Goal: Information Seeking & Learning: Learn about a topic

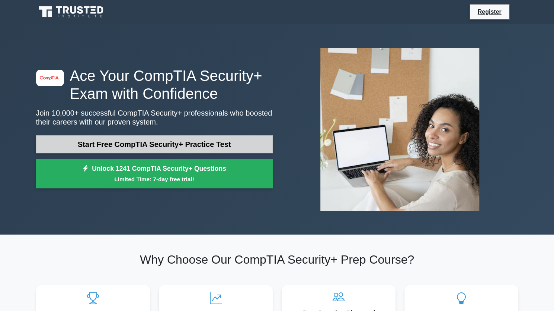
click at [156, 149] on link "Start Free CompTIA Security+ Practice Test" at bounding box center [154, 144] width 237 height 18
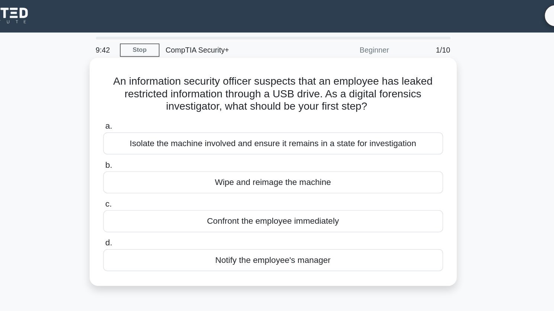
click at [295, 105] on div "Isolate the machine involved and ensure it remains in a state for investigation" at bounding box center [277, 103] width 241 height 16
click at [157, 93] on input "a. Isolate the machine involved and ensure it remains in a state for investigat…" at bounding box center [157, 90] width 0 height 5
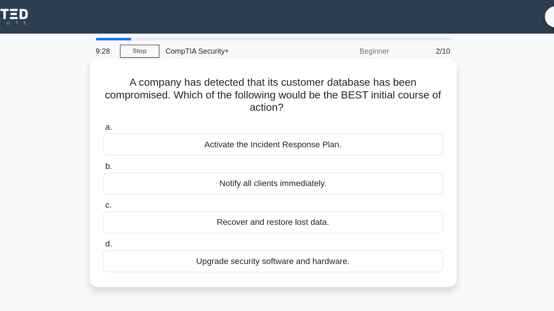
click at [281, 104] on div "Activate the Incident Response Plan." at bounding box center [277, 103] width 241 height 16
click at [157, 93] on input "a. Activate the Incident Response Plan." at bounding box center [157, 90] width 0 height 5
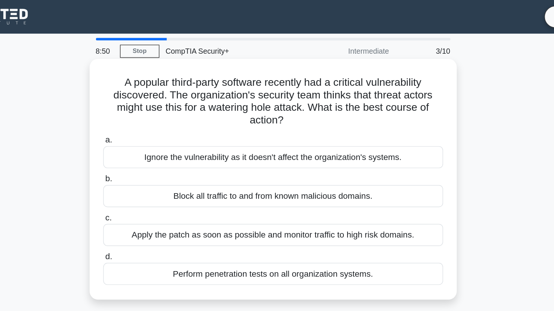
click at [337, 168] on div "Apply the patch as soon as possible and monitor traffic to high risk domains." at bounding box center [277, 167] width 241 height 16
click at [157, 157] on input "c. Apply the patch as soon as possible and monitor traffic to high risk domains." at bounding box center [157, 154] width 0 height 5
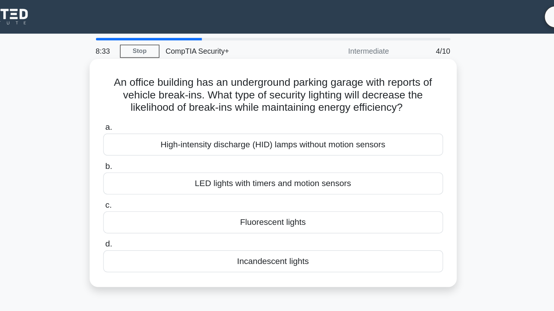
click at [267, 133] on div "LED lights with timers and motion sensors" at bounding box center [277, 130] width 241 height 16
click at [157, 120] on input "b. LED lights with timers and motion sensors" at bounding box center [157, 117] width 0 height 5
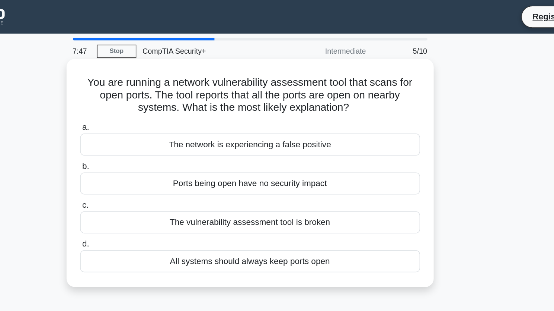
click at [262, 128] on div "Ports being open have no security impact" at bounding box center [277, 130] width 241 height 16
click at [157, 120] on input "b. Ports being open have no security impact" at bounding box center [157, 117] width 0 height 5
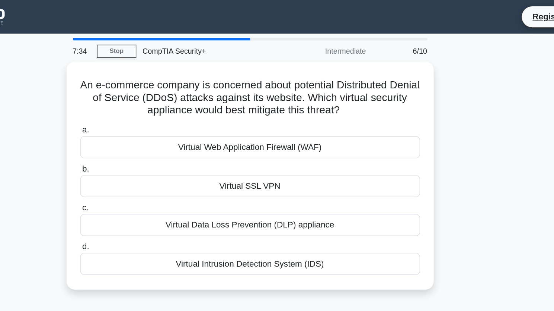
click at [474, 175] on div "An e-commerce company is concerned about potential Distributed Denial of Servic…" at bounding box center [278, 129] width 492 height 171
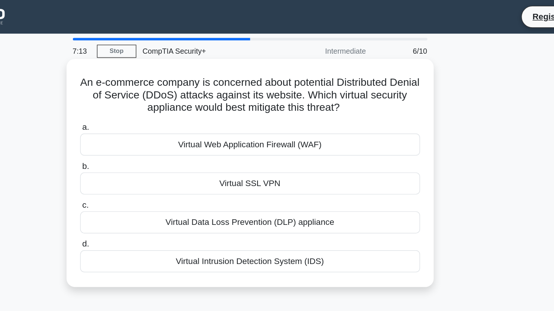
click at [273, 187] on div "Virtual Intrusion Detection System (IDS)" at bounding box center [277, 185] width 241 height 16
click at [157, 175] on input "d. Virtual Intrusion Detection System (IDS)" at bounding box center [157, 173] width 0 height 5
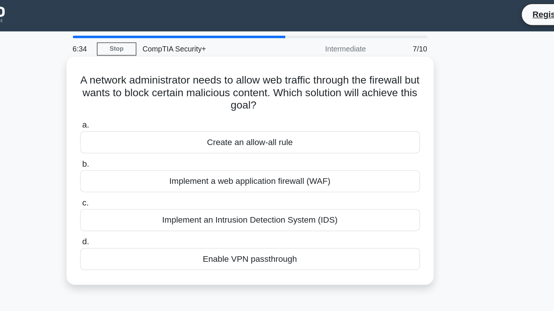
click at [347, 187] on div "Enable VPN passthrough" at bounding box center [277, 185] width 241 height 16
click at [157, 175] on input "d. Enable VPN passthrough" at bounding box center [157, 173] width 0 height 5
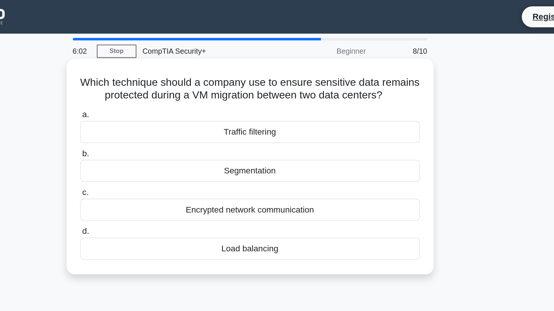
click at [275, 156] on div "Encrypted network communication" at bounding box center [277, 149] width 241 height 16
click at [157, 139] on input "c. Encrypted network communication" at bounding box center [157, 136] width 0 height 5
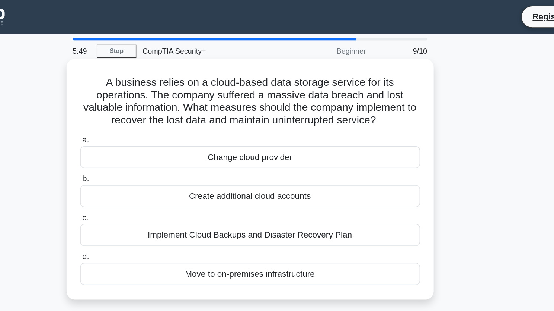
click at [283, 170] on div "Implement Cloud Backups and Disaster Recovery Plan" at bounding box center [277, 167] width 241 height 16
click at [157, 157] on input "c. Implement Cloud Backups and Disaster Recovery Plan" at bounding box center [157, 154] width 0 height 5
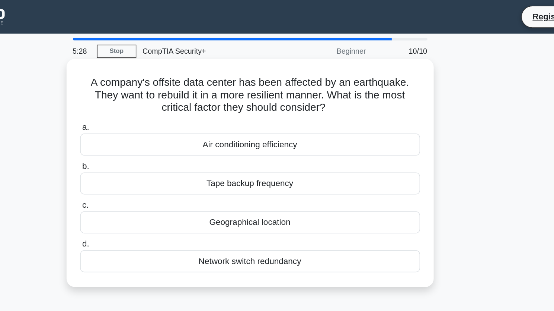
click at [285, 156] on div "Geographical location" at bounding box center [277, 158] width 241 height 16
click at [157, 148] on input "c. Geographical location" at bounding box center [157, 145] width 0 height 5
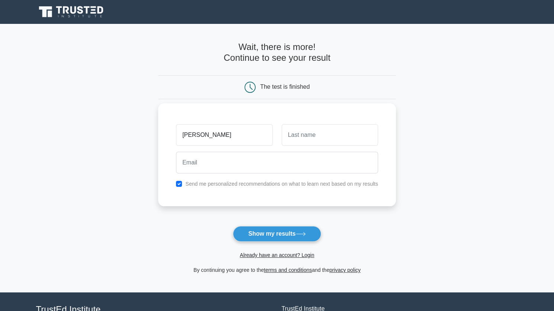
type input "[PERSON_NAME]"
click at [347, 135] on input "text" at bounding box center [330, 135] width 96 height 22
type input "M"
click at [181, 181] on input "checkbox" at bounding box center [179, 184] width 6 height 6
checkbox input "false"
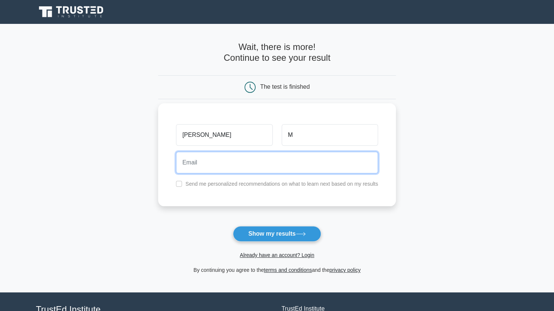
click at [208, 169] on input "email" at bounding box center [277, 163] width 202 height 22
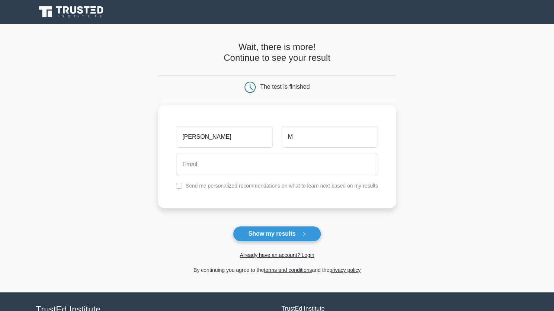
click at [255, 224] on form "Wait, there is more! Continue to see your result The test is finished Anna M" at bounding box center [277, 158] width 238 height 232
click at [255, 227] on button "Show my results" at bounding box center [277, 234] width 88 height 16
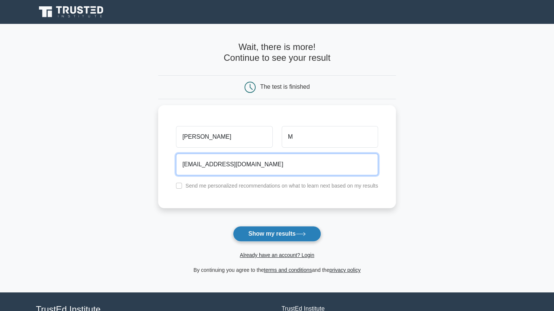
type input "amari.angel99@gmail.com"
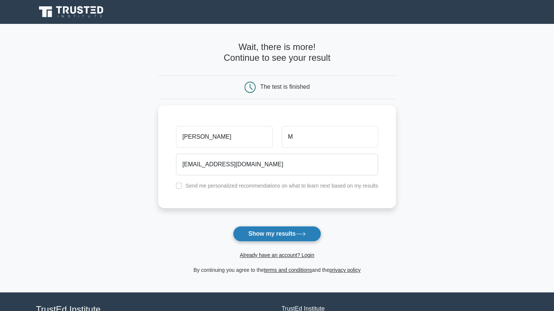
click at [272, 227] on button "Show my results" at bounding box center [277, 234] width 88 height 16
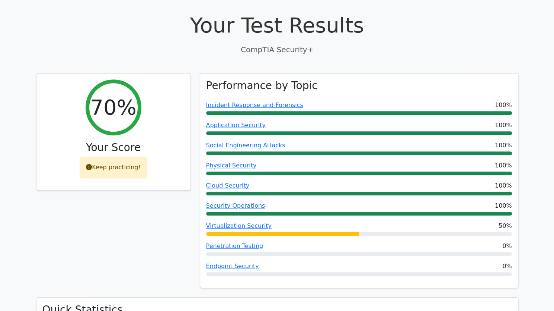
scroll to position [201, 0]
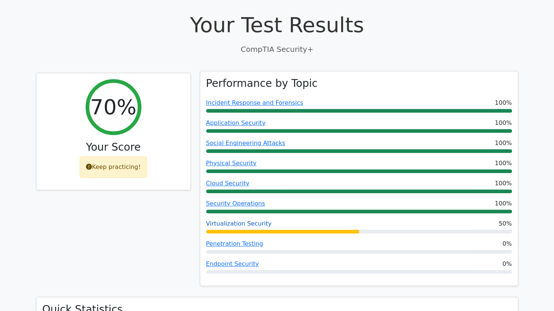
click at [236, 220] on link "Virtualization Security" at bounding box center [239, 223] width 66 height 7
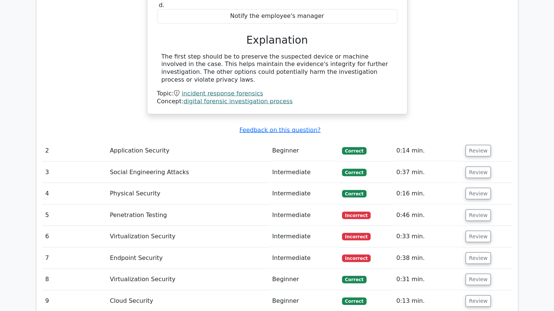
scroll to position [788, 0]
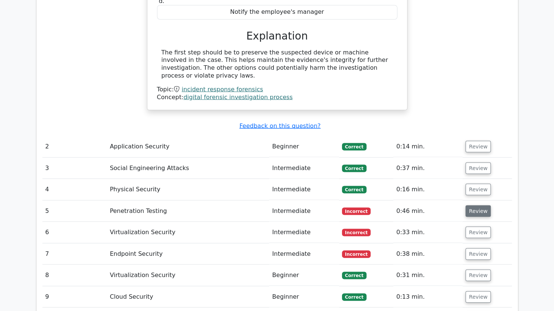
click at [479, 205] on button "Review" at bounding box center [478, 211] width 25 height 12
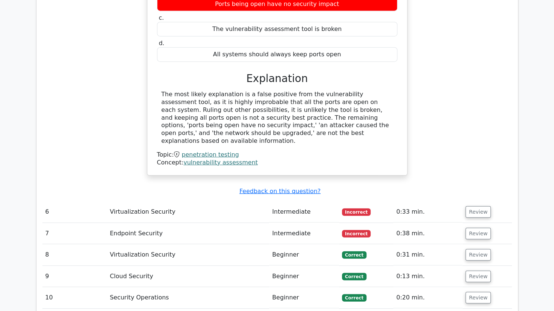
scroll to position [1089, 0]
click at [481, 206] on button "Review" at bounding box center [478, 212] width 25 height 12
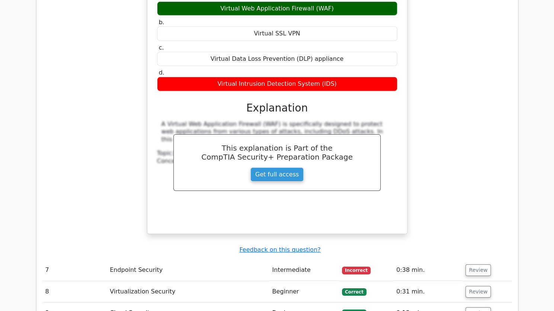
scroll to position [1362, 0]
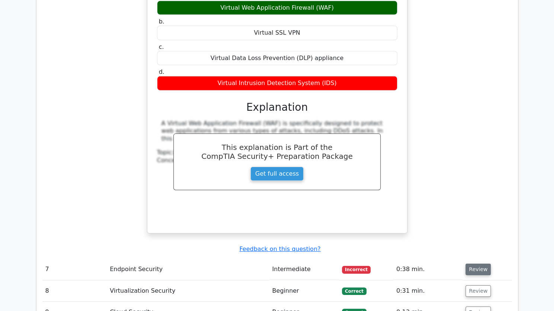
click at [481, 263] on button "Review" at bounding box center [478, 269] width 25 height 12
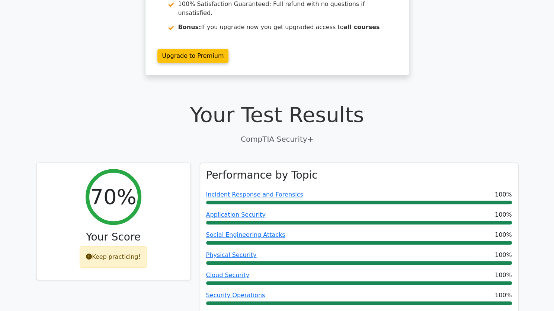
scroll to position [0, 0]
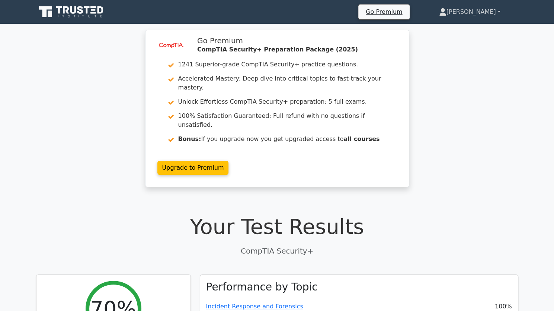
click at [482, 7] on link "[PERSON_NAME]" at bounding box center [470, 11] width 97 height 15
click at [95, 8] on icon at bounding box center [71, 12] width 71 height 14
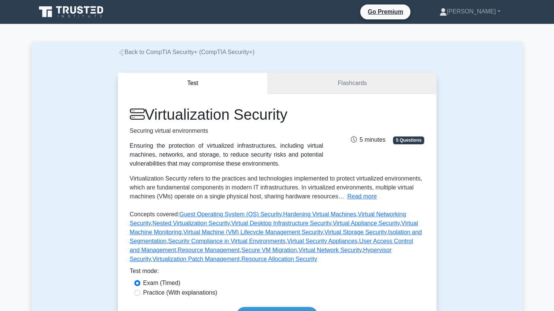
click at [319, 80] on link "Flashcards" at bounding box center [352, 83] width 168 height 21
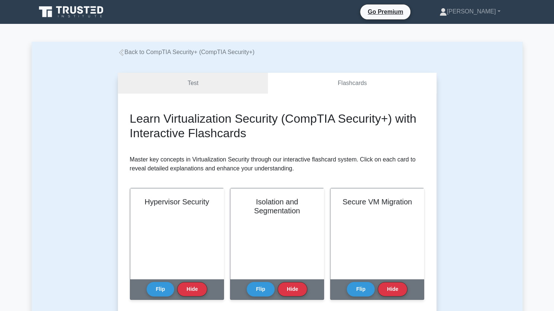
scroll to position [11, 0]
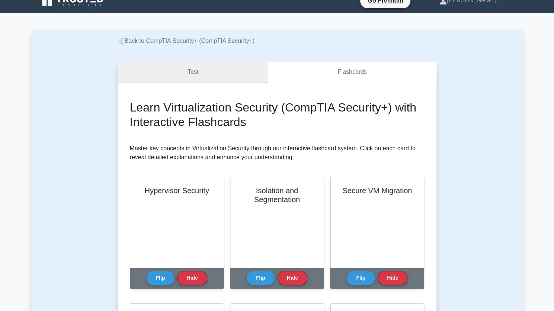
click at [226, 71] on link "Test" at bounding box center [193, 71] width 150 height 21
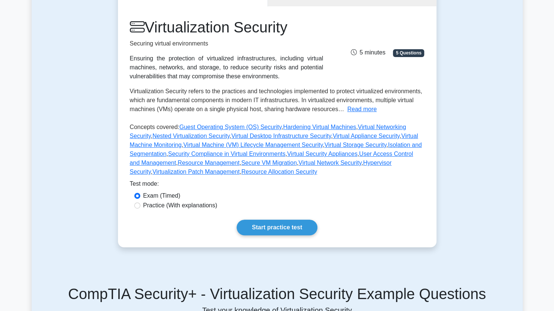
scroll to position [89, 0]
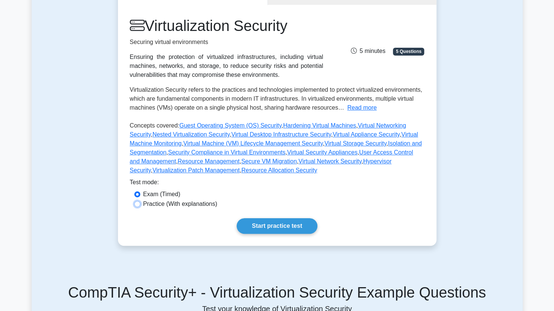
click at [139, 204] on input "Practice (With explanations)" at bounding box center [137, 204] width 6 height 6
radio input "true"
click at [265, 223] on link "Start practice test" at bounding box center [277, 226] width 81 height 16
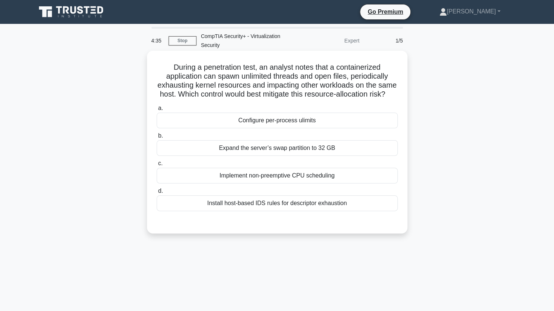
click at [287, 128] on div "Configure per-process ulimits" at bounding box center [277, 120] width 241 height 16
click at [157, 111] on input "a. Configure per-process ulimits" at bounding box center [157, 108] width 0 height 5
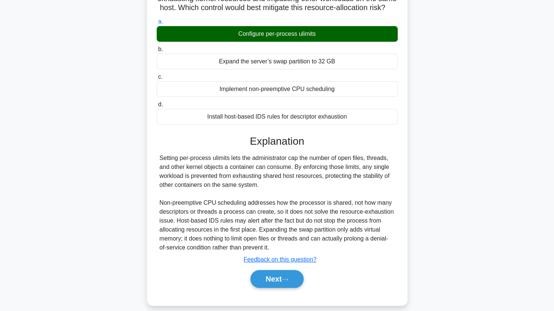
scroll to position [88, 0]
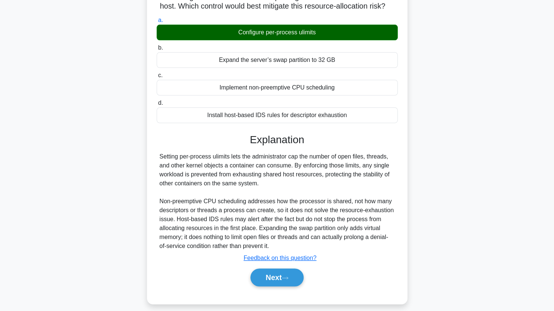
click at [283, 113] on label "d. Install host-based IDS rules for descriptor exhaustion" at bounding box center [277, 110] width 241 height 25
click at [157, 105] on input "d. Install host-based IDS rules for descriptor exhaustion" at bounding box center [157, 103] width 0 height 5
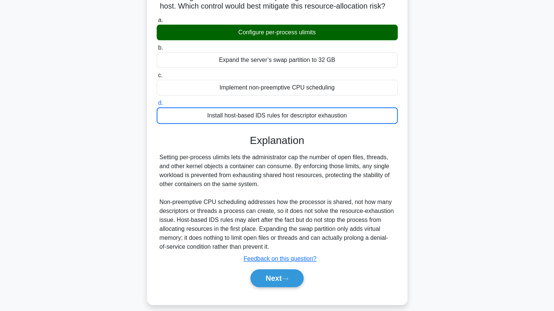
click at [286, 124] on div "Install host-based IDS rules for descriptor exhaustion" at bounding box center [277, 115] width 241 height 16
click at [157, 105] on input "d. Install host-based IDS rules for descriptor exhaustion" at bounding box center [157, 103] width 0 height 5
click at [296, 40] on div "Configure per-process ulimits" at bounding box center [277, 33] width 241 height 16
click at [157, 23] on input "a. Configure per-process ulimits" at bounding box center [157, 20] width 0 height 5
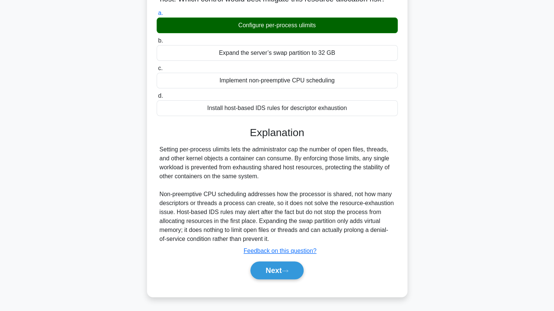
scroll to position [101, 0]
click at [282, 268] on button "Next" at bounding box center [277, 270] width 53 height 18
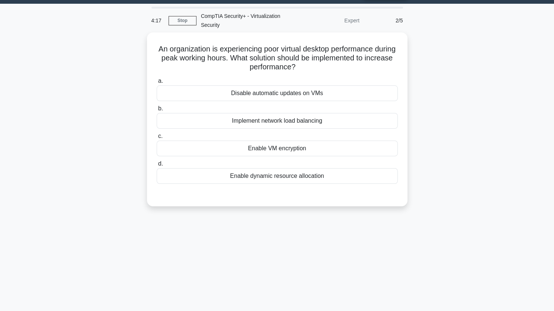
scroll to position [0, 0]
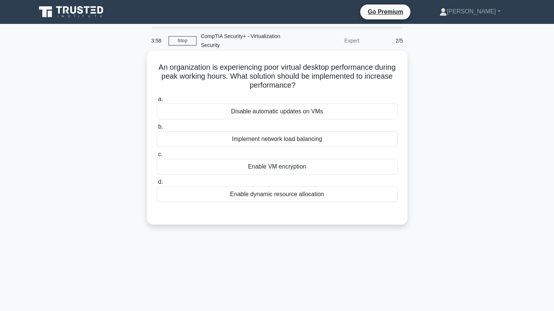
click at [283, 135] on div "Implement network load balancing" at bounding box center [277, 139] width 241 height 16
click at [157, 129] on input "b. Implement network load balancing" at bounding box center [157, 126] width 0 height 5
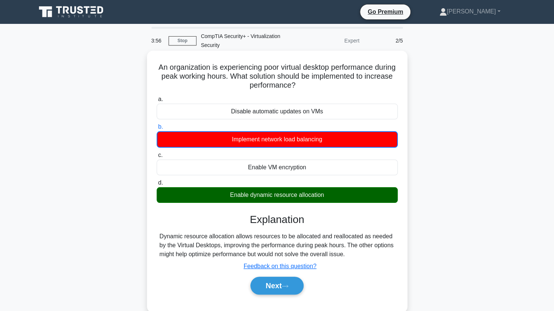
click at [276, 201] on div "Enable dynamic resource allocation" at bounding box center [277, 195] width 241 height 16
click at [157, 185] on input "d. Enable dynamic resource allocation" at bounding box center [157, 182] width 0 height 5
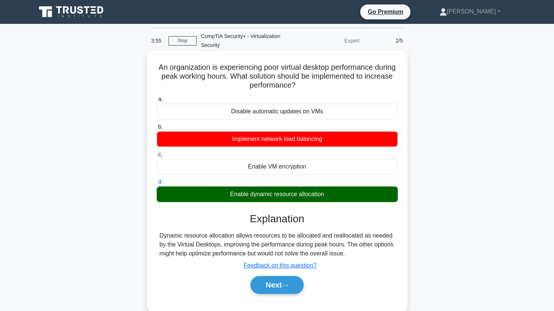
scroll to position [44, 0]
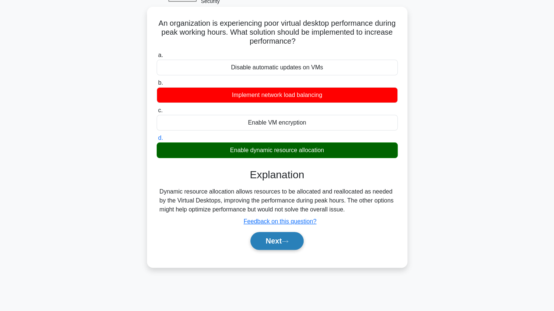
click at [282, 235] on button "Next" at bounding box center [277, 241] width 53 height 18
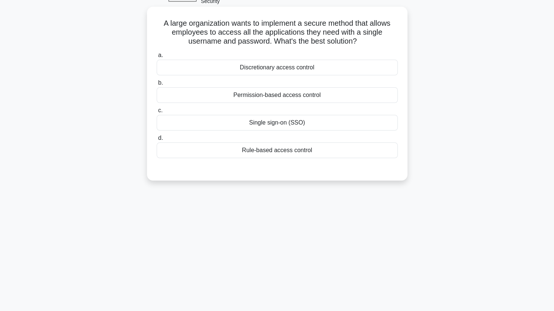
click at [270, 126] on div "Single sign-on (SSO)" at bounding box center [277, 123] width 241 height 16
click at [157, 113] on input "c. Single sign-on (SSO)" at bounding box center [157, 110] width 0 height 5
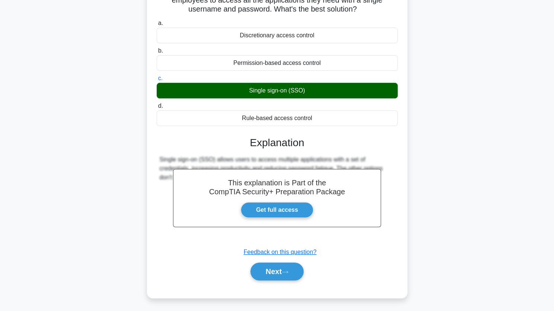
scroll to position [78, 0]
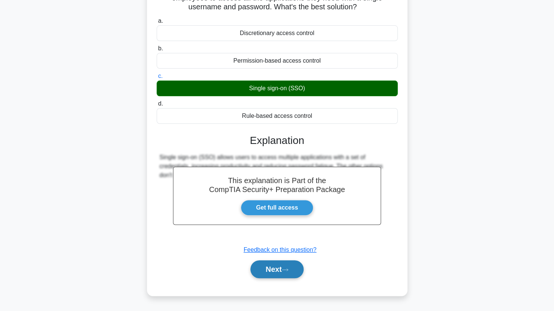
click at [274, 260] on button "Next" at bounding box center [277, 269] width 53 height 18
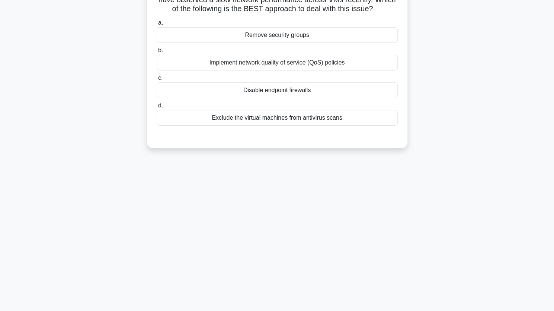
scroll to position [0, 0]
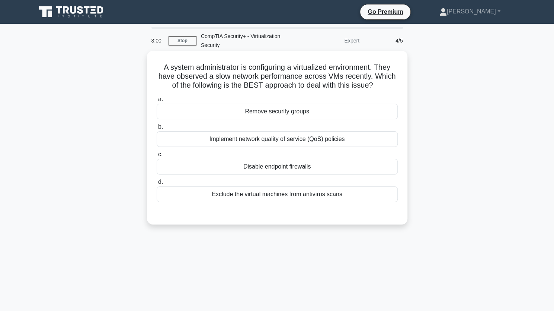
click at [314, 141] on div "Implement network quality of service (QoS) policies" at bounding box center [277, 139] width 241 height 16
click at [157, 129] on input "b. Implement network quality of service (QoS) policies" at bounding box center [157, 126] width 0 height 5
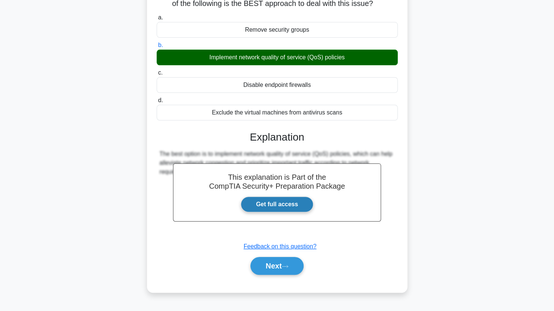
scroll to position [82, 0]
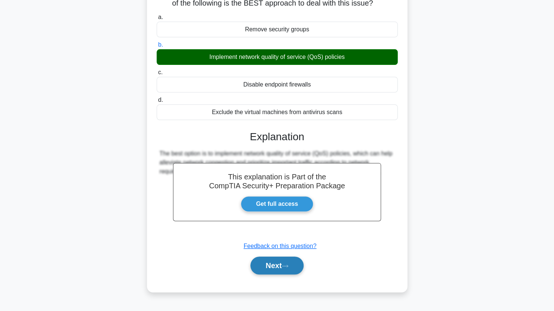
click at [281, 262] on button "Next" at bounding box center [277, 265] width 53 height 18
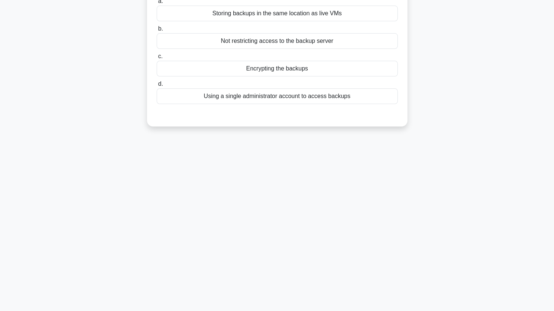
scroll to position [0, 0]
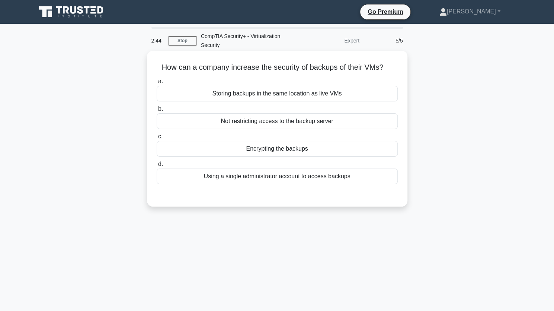
click at [303, 155] on div "Encrypting the backups" at bounding box center [277, 149] width 241 height 16
click at [157, 139] on input "c. Encrypting the backups" at bounding box center [157, 136] width 0 height 5
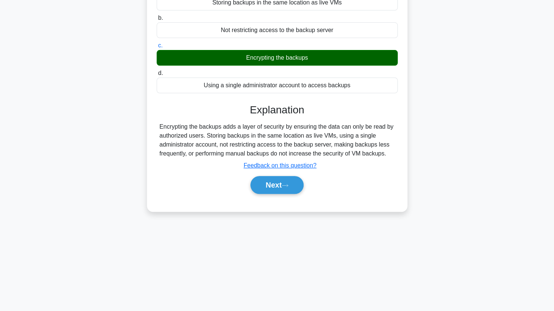
scroll to position [90, 0]
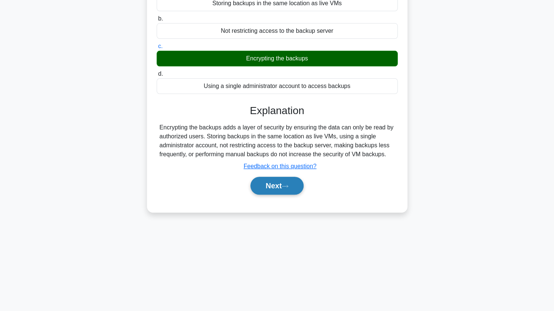
drag, startPoint x: 285, startPoint y: 173, endPoint x: 283, endPoint y: 177, distance: 4.5
click at [285, 174] on div "Next" at bounding box center [277, 186] width 241 height 24
click at [280, 180] on button "Next" at bounding box center [277, 185] width 53 height 18
